Goal: Information Seeking & Learning: Learn about a topic

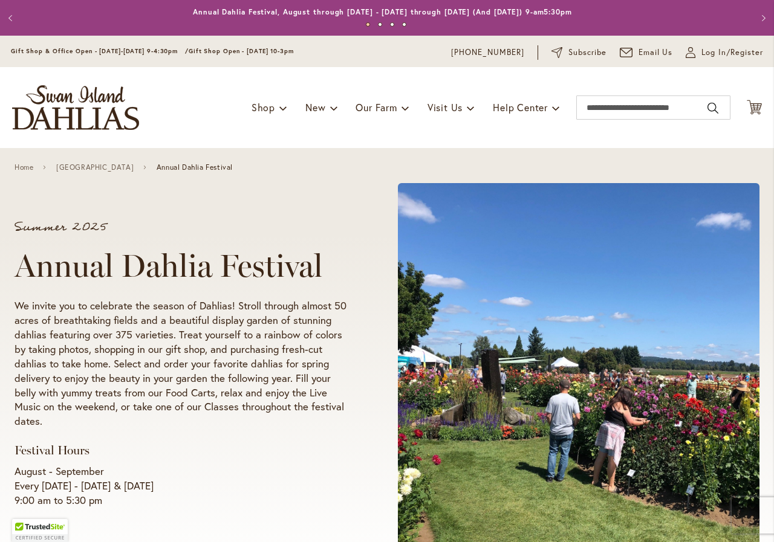
click at [270, 330] on p "We invite you to celebrate the season of Dahlias! Stroll through almost 50 acre…" at bounding box center [183, 364] width 337 height 131
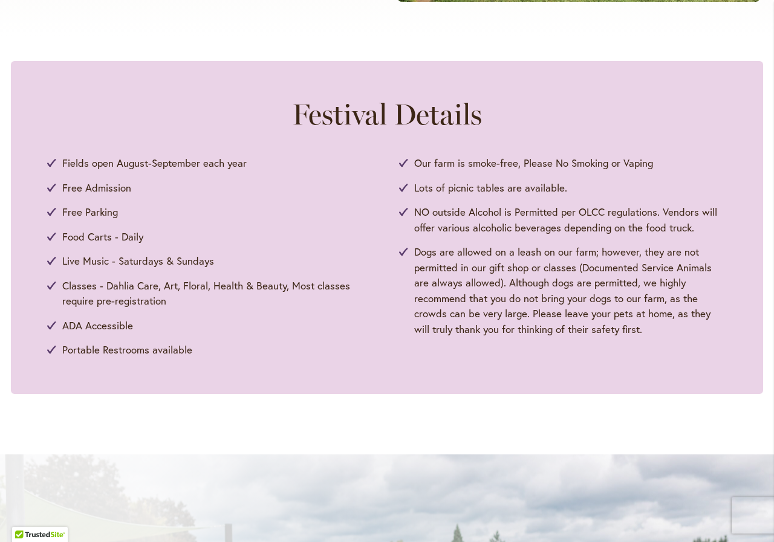
scroll to position [907, 0]
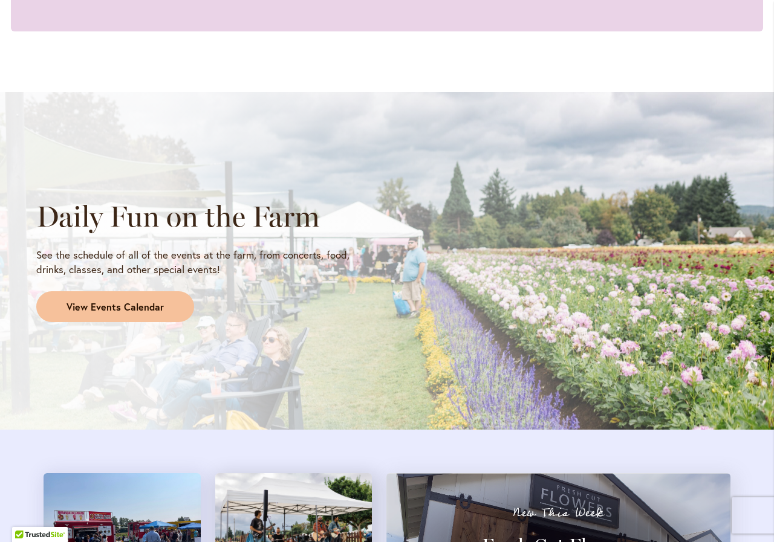
click at [122, 305] on span "View Events Calendar" at bounding box center [114, 307] width 97 height 14
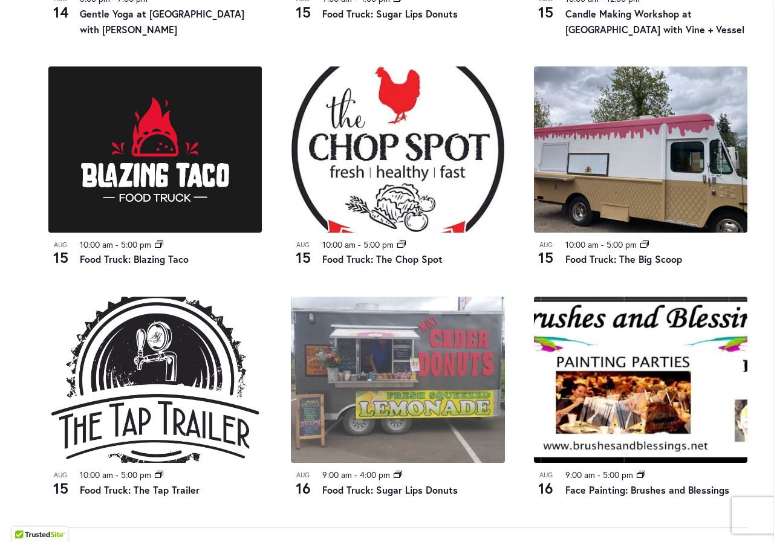
scroll to position [1148, 0]
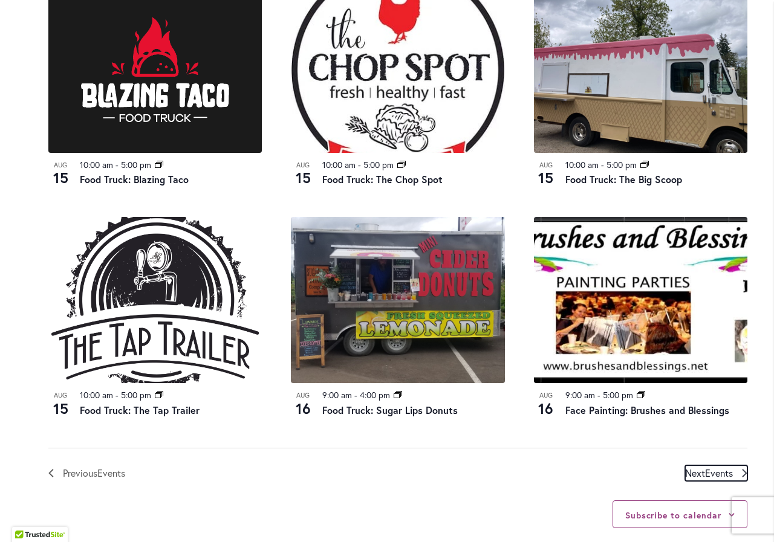
click at [720, 475] on span "Events" at bounding box center [719, 473] width 28 height 13
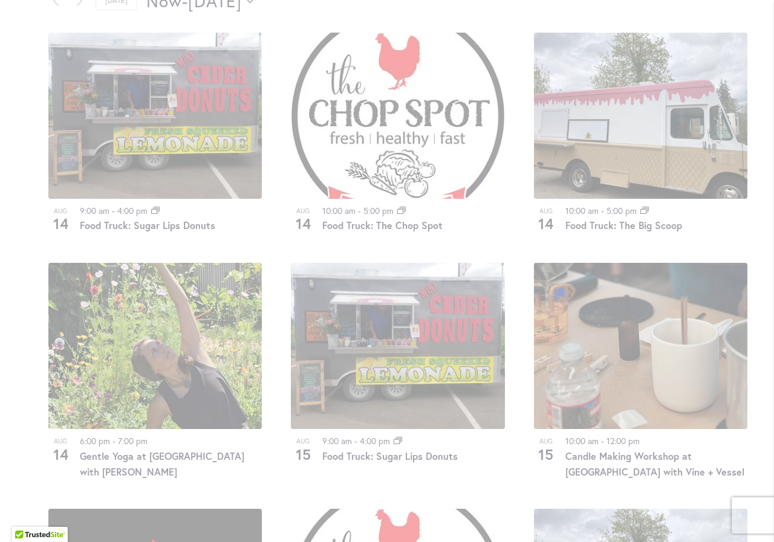
scroll to position [330, 0]
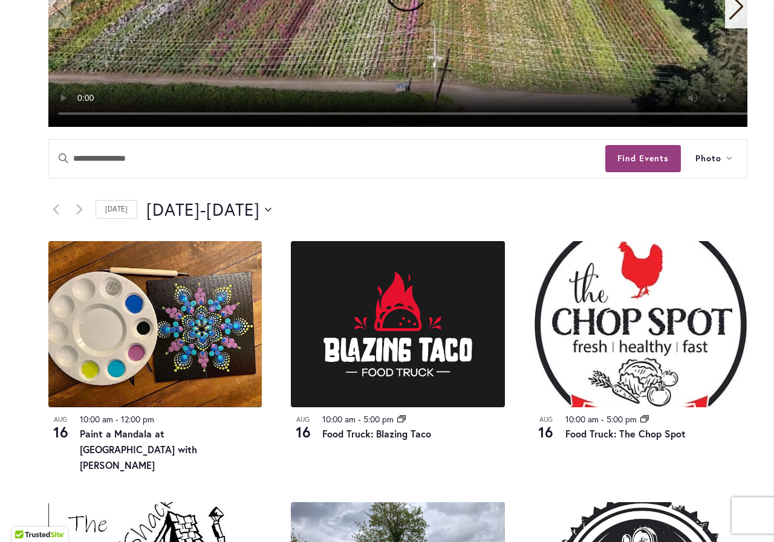
scroll to position [632, 0]
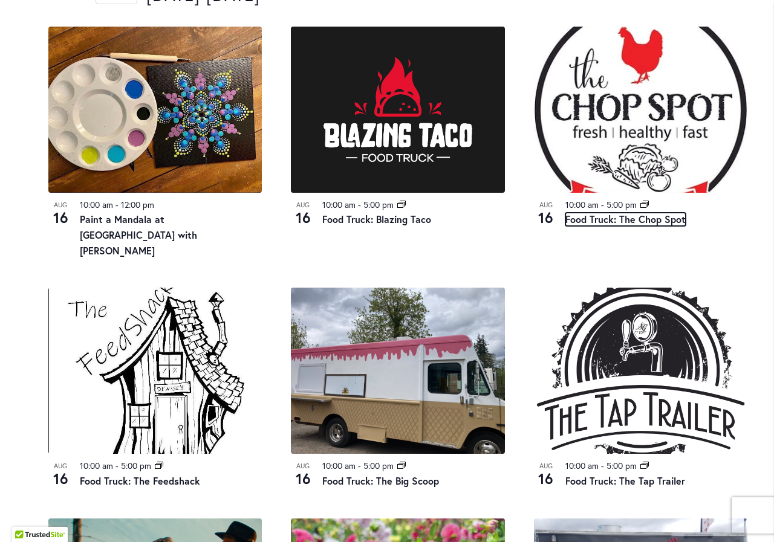
click at [610, 222] on link "Food Truck: The Chop Spot" at bounding box center [625, 219] width 120 height 13
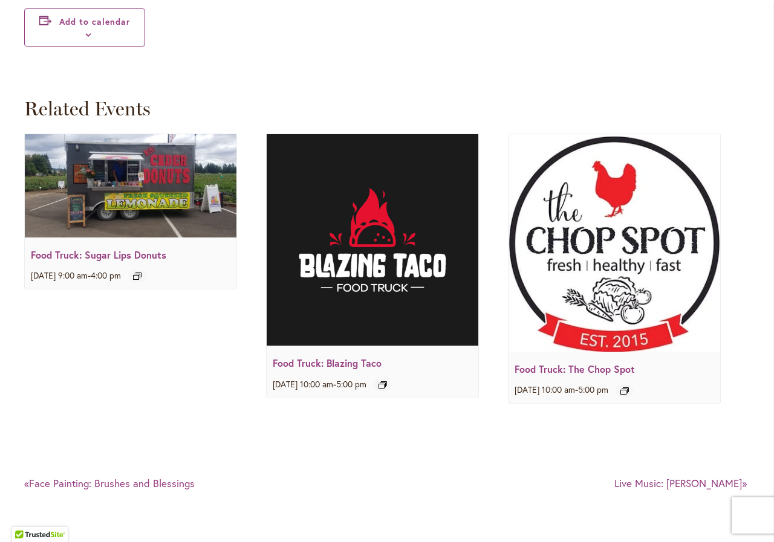
scroll to position [1632, 0]
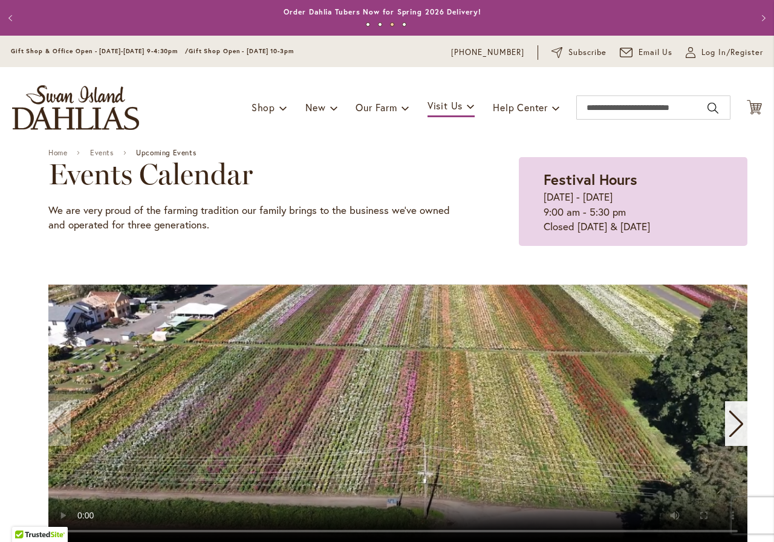
click at [167, 227] on p "We are very proud of the farming tradition our family brings to the business we…" at bounding box center [253, 218] width 410 height 30
click at [508, 248] on div "Home Events Upcoming Events Events Calendar We are very proud of the farming tr…" at bounding box center [397, 352] width 699 height 409
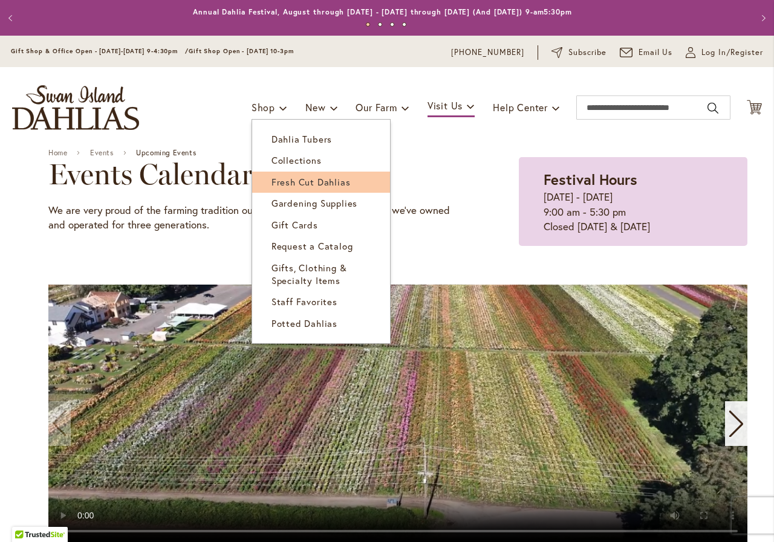
click at [271, 184] on span "Fresh Cut Dahlias" at bounding box center [310, 182] width 79 height 12
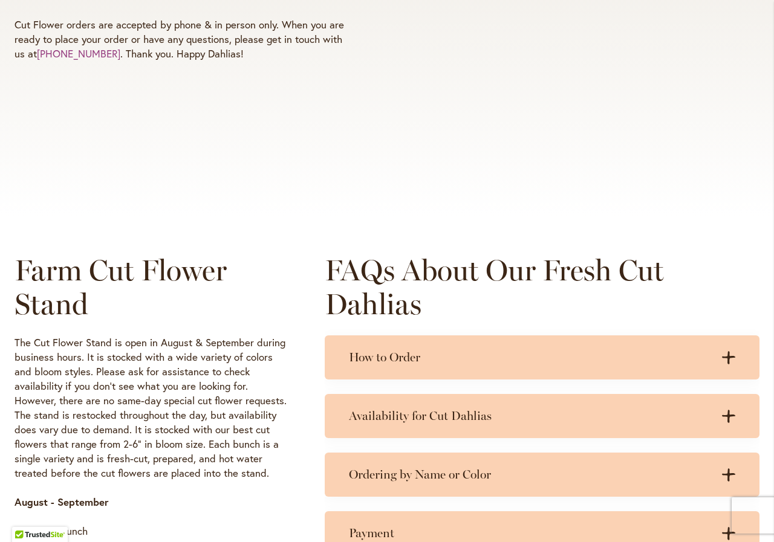
scroll to position [544, 0]
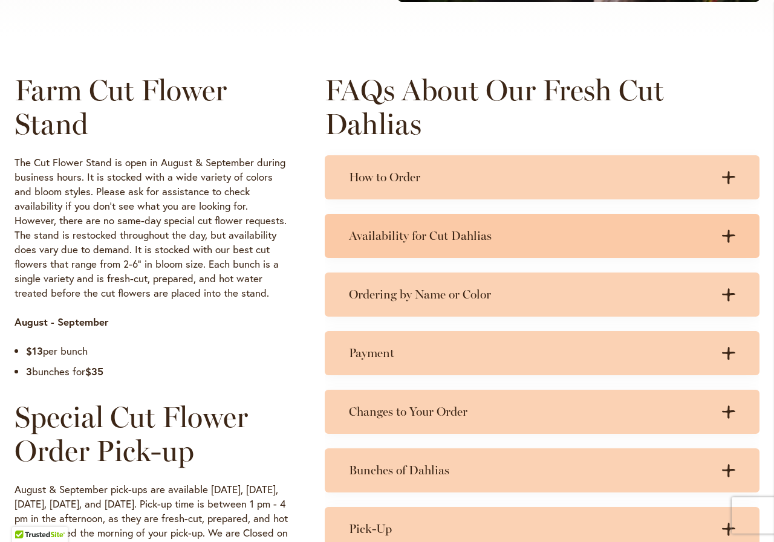
click at [435, 239] on h3 "Availability for Cut Dahlias" at bounding box center [530, 235] width 362 height 15
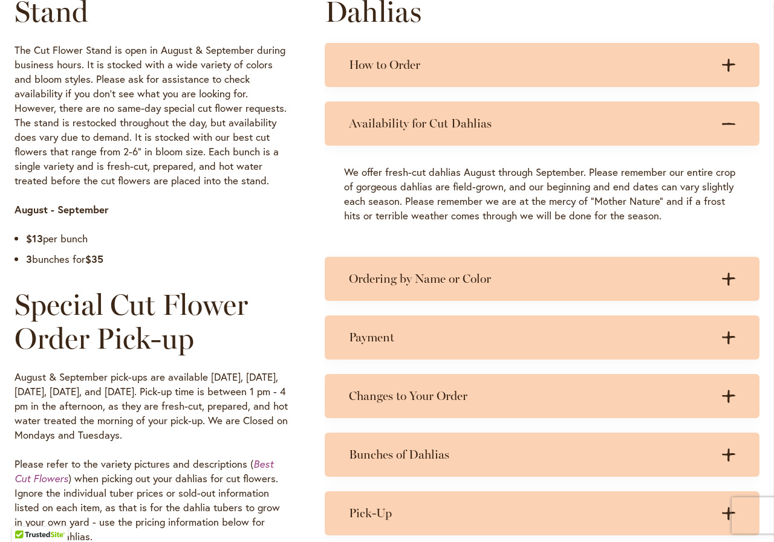
scroll to position [725, 0]
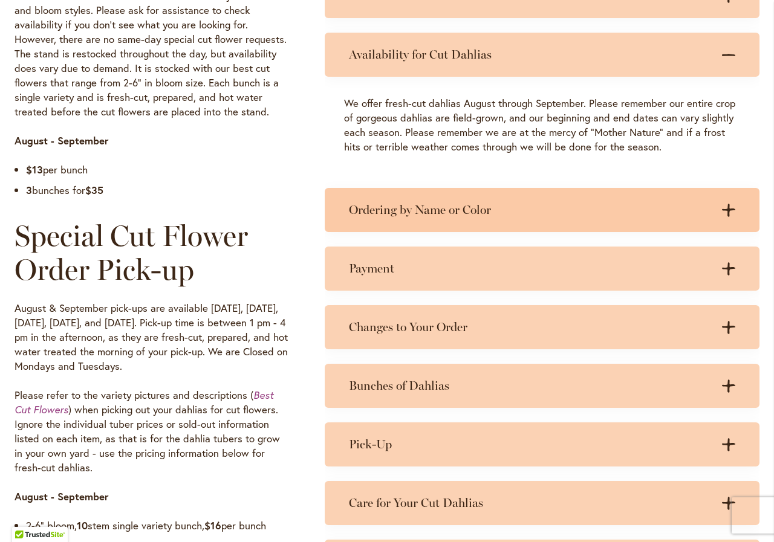
click at [460, 209] on h3 "Ordering by Name or Color" at bounding box center [530, 209] width 362 height 15
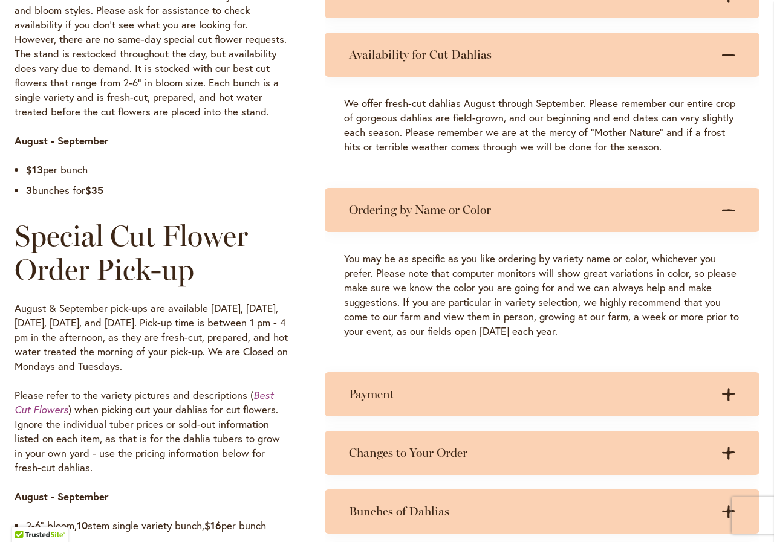
click at [460, 209] on h3 "Ordering by Name or Color" at bounding box center [530, 209] width 362 height 15
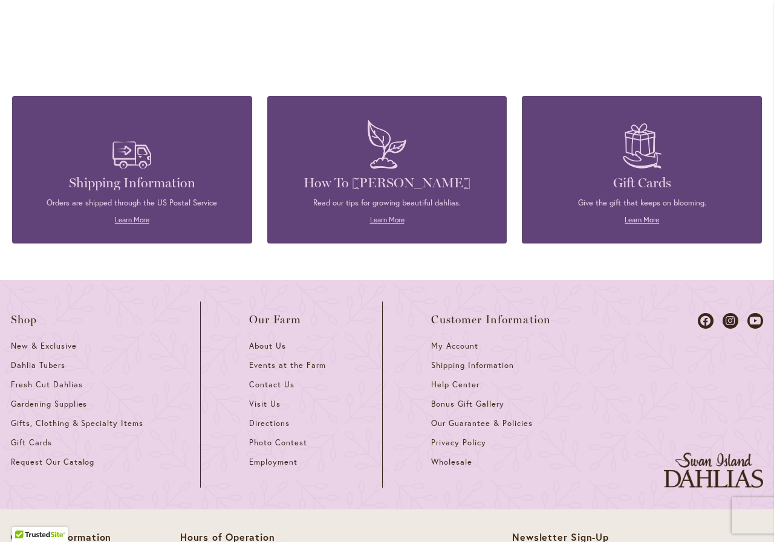
scroll to position [1450, 0]
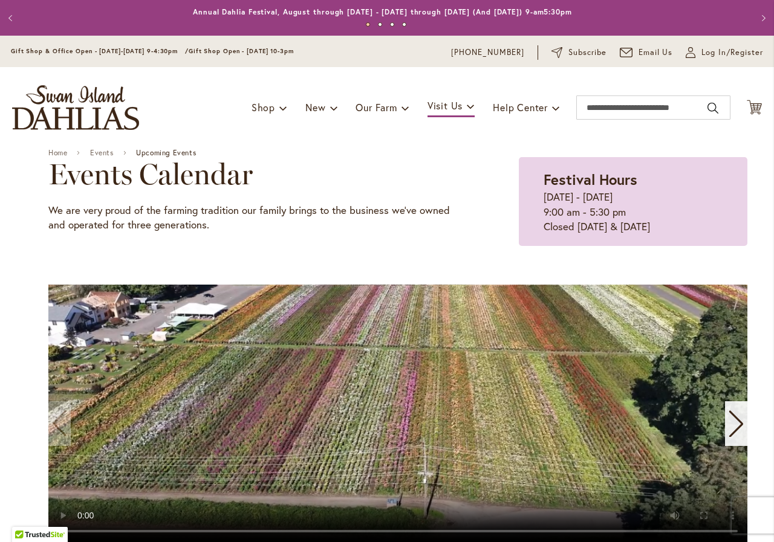
click at [447, 204] on p "We are very proud of the farming tradition our family brings to the business we…" at bounding box center [253, 218] width 410 height 30
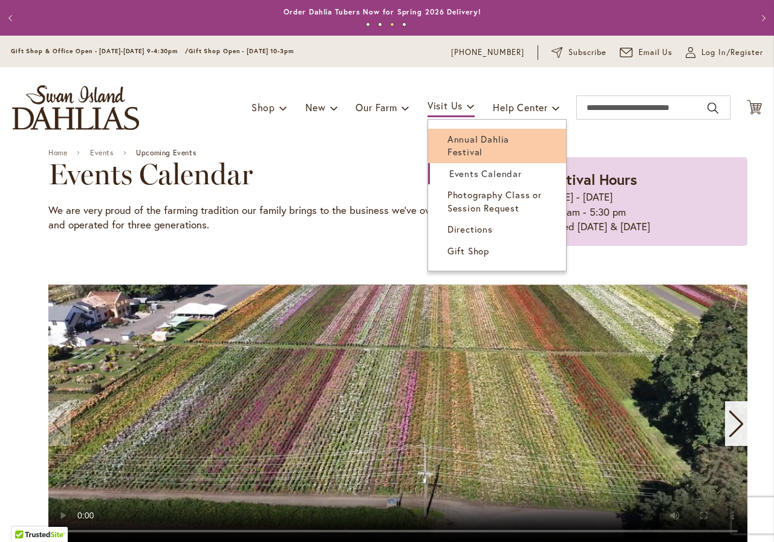
click at [459, 137] on span "Annual Dahlia Festival" at bounding box center [478, 145] width 62 height 25
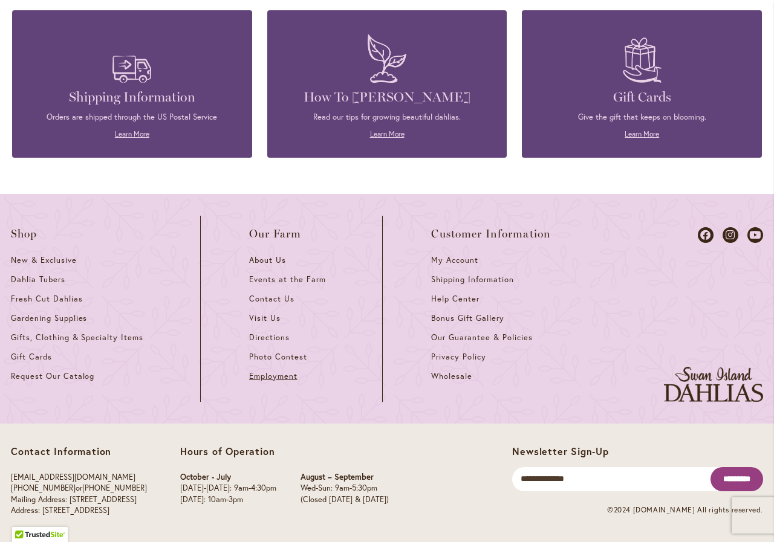
scroll to position [3266, 0]
